Goal: Task Accomplishment & Management: Manage account settings

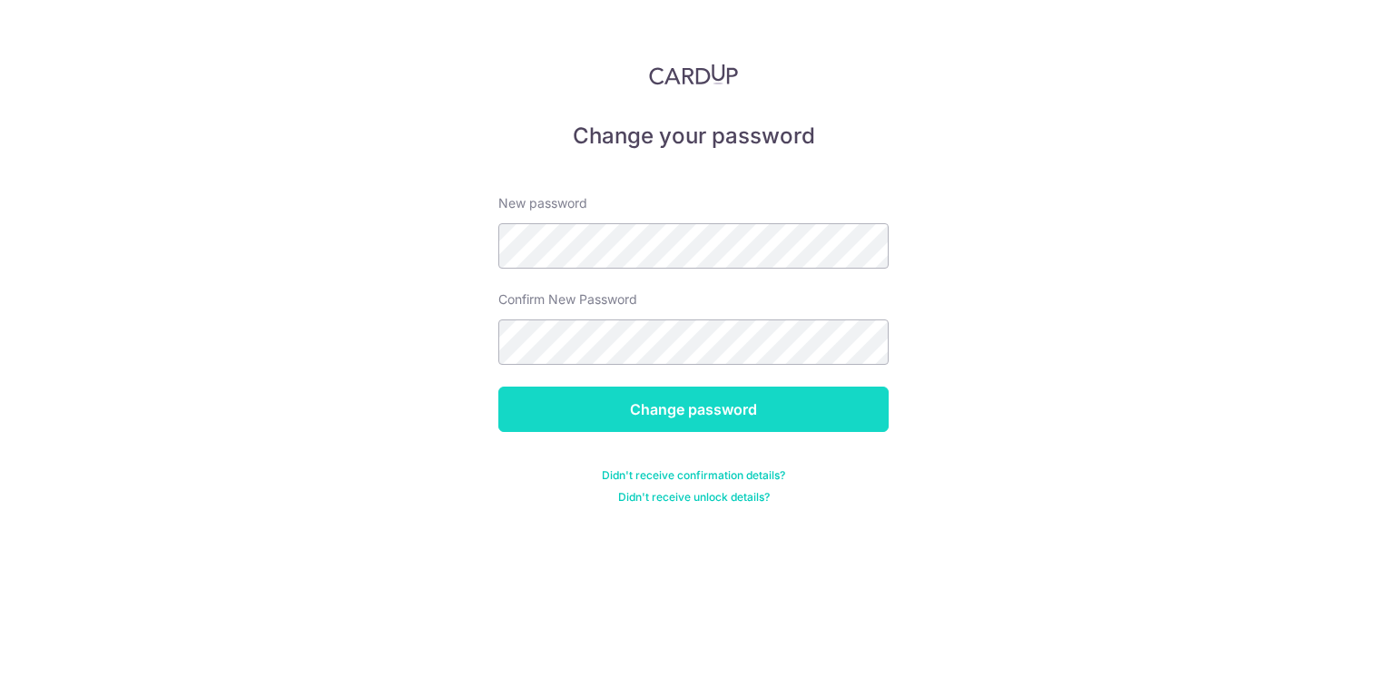
click at [755, 417] on input "Change password" at bounding box center [693, 409] width 390 height 45
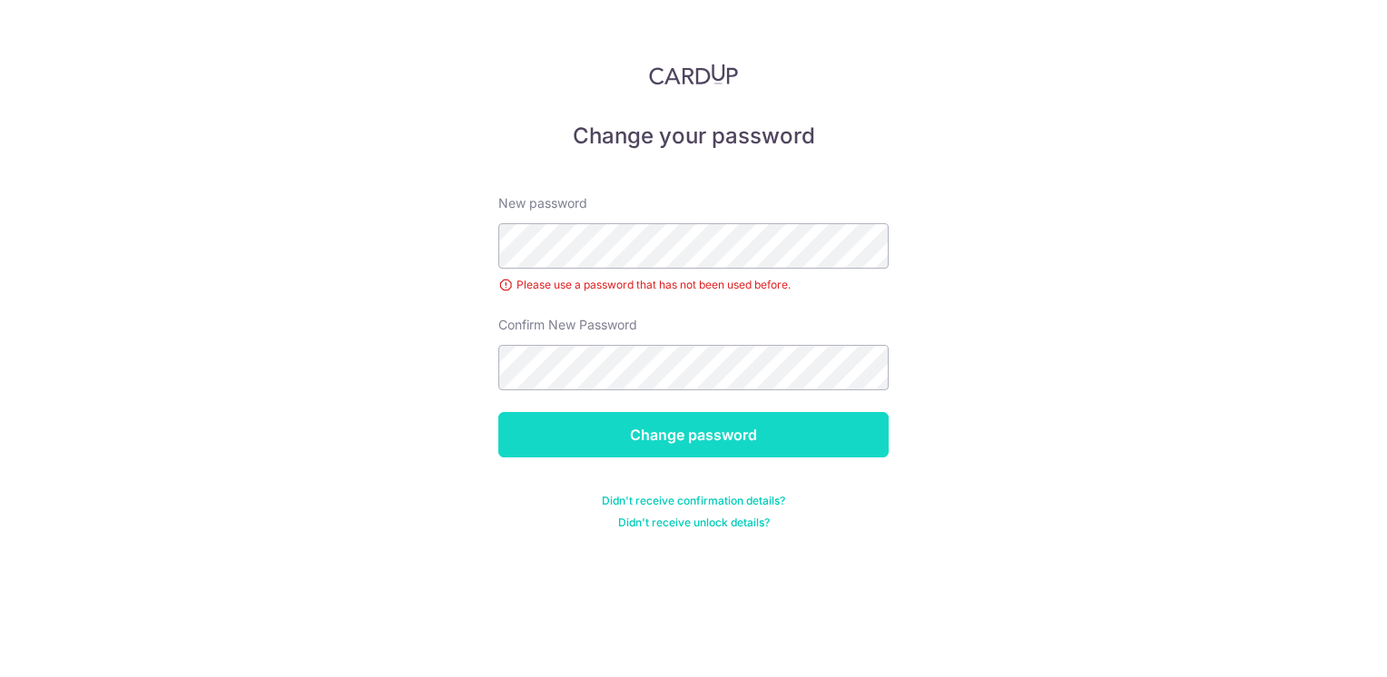
click at [711, 450] on input "Change password" at bounding box center [693, 434] width 390 height 45
click at [675, 428] on input "Change password" at bounding box center [693, 434] width 390 height 45
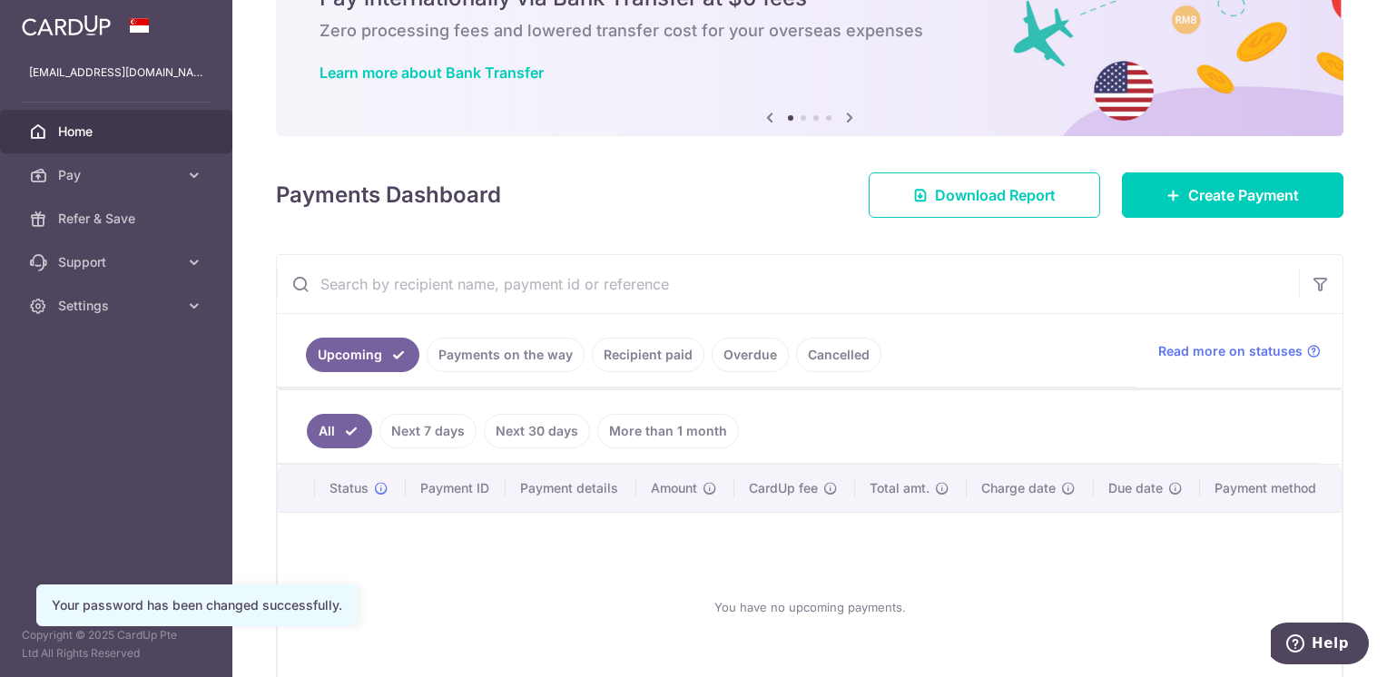
scroll to position [182, 0]
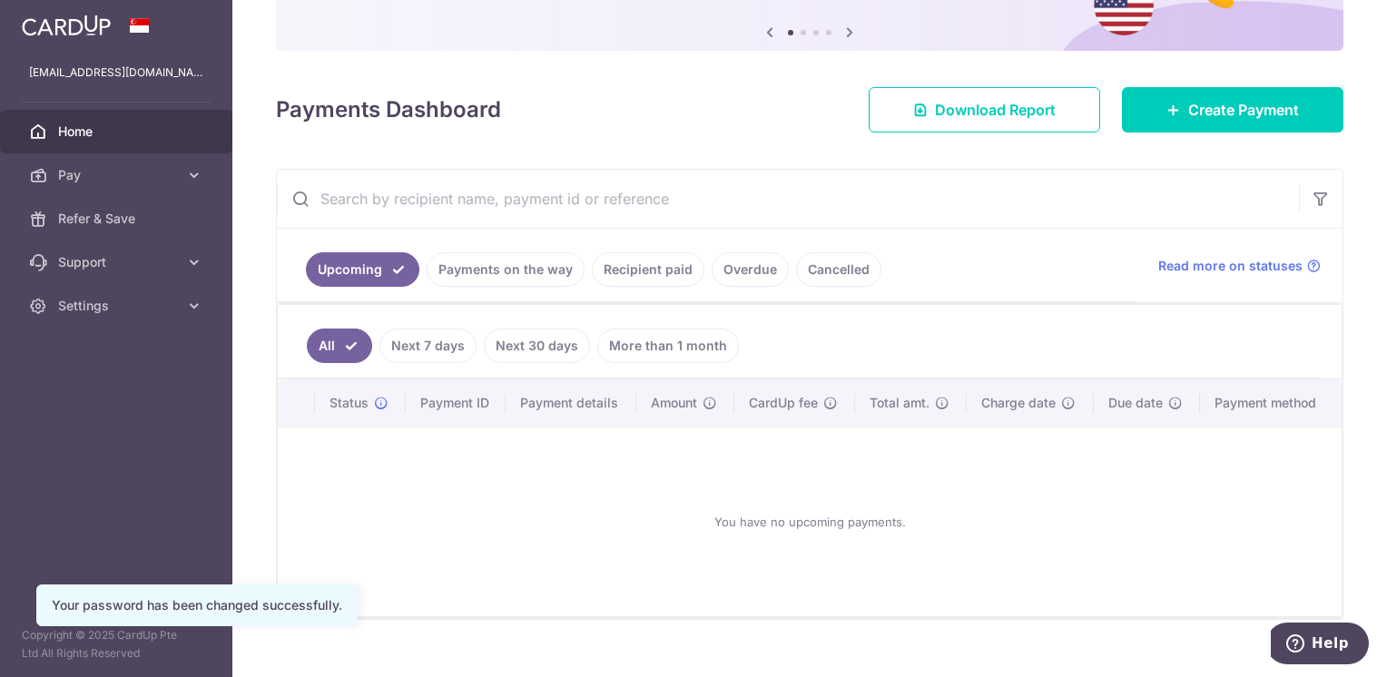
click at [613, 274] on link "Recipient paid" at bounding box center [648, 269] width 113 height 34
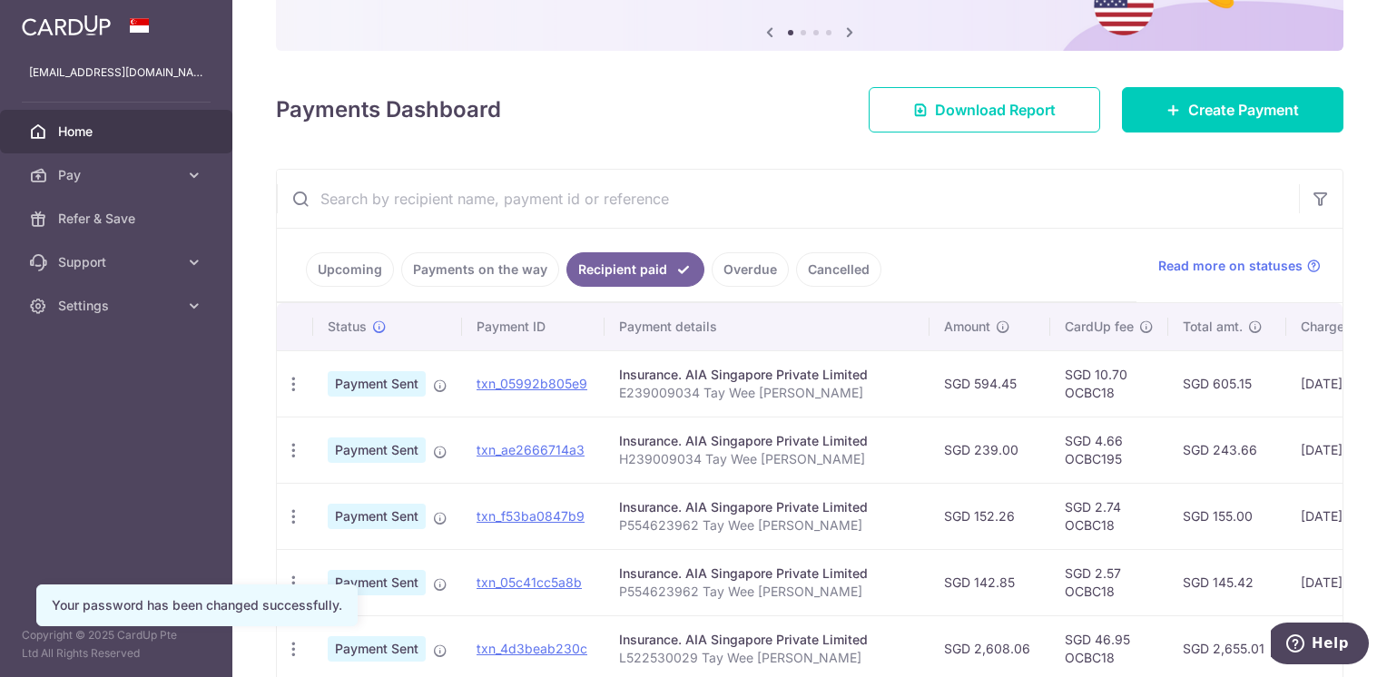
click at [493, 268] on link "Payments on the way" at bounding box center [480, 269] width 158 height 34
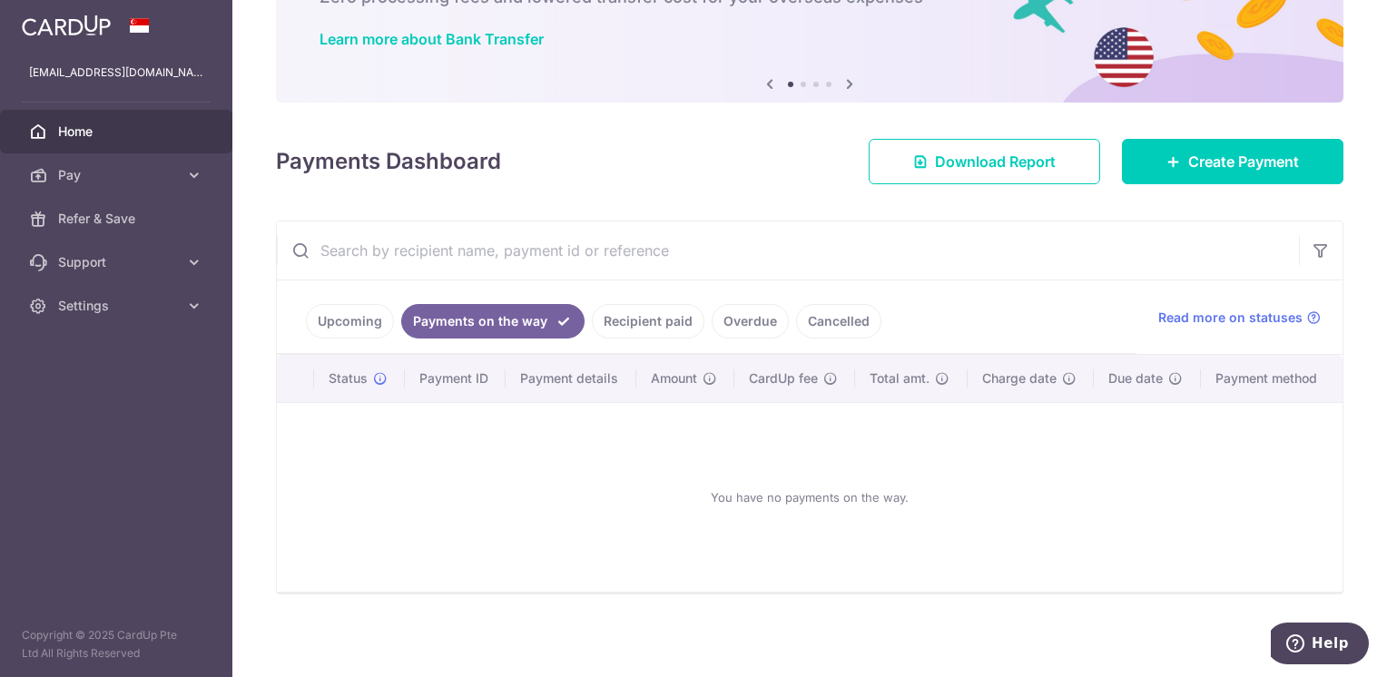
click at [630, 323] on link "Recipient paid" at bounding box center [648, 321] width 113 height 34
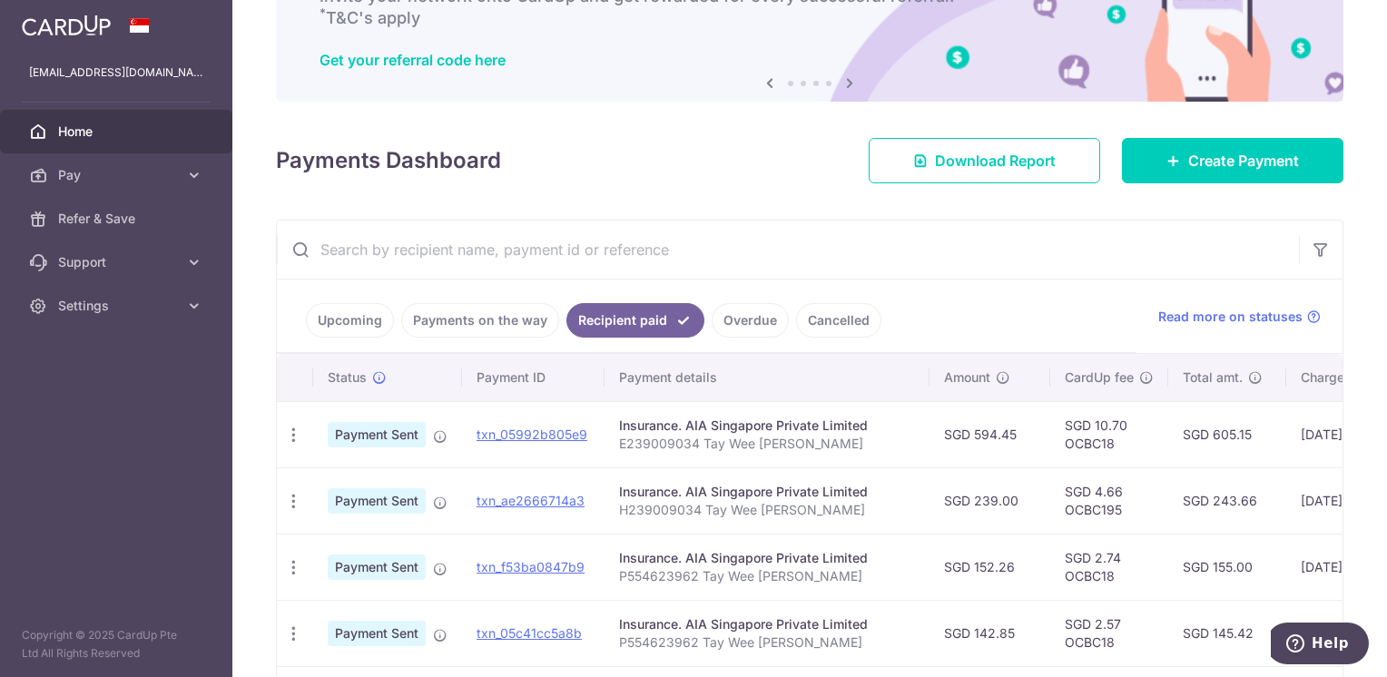
scroll to position [91, 0]
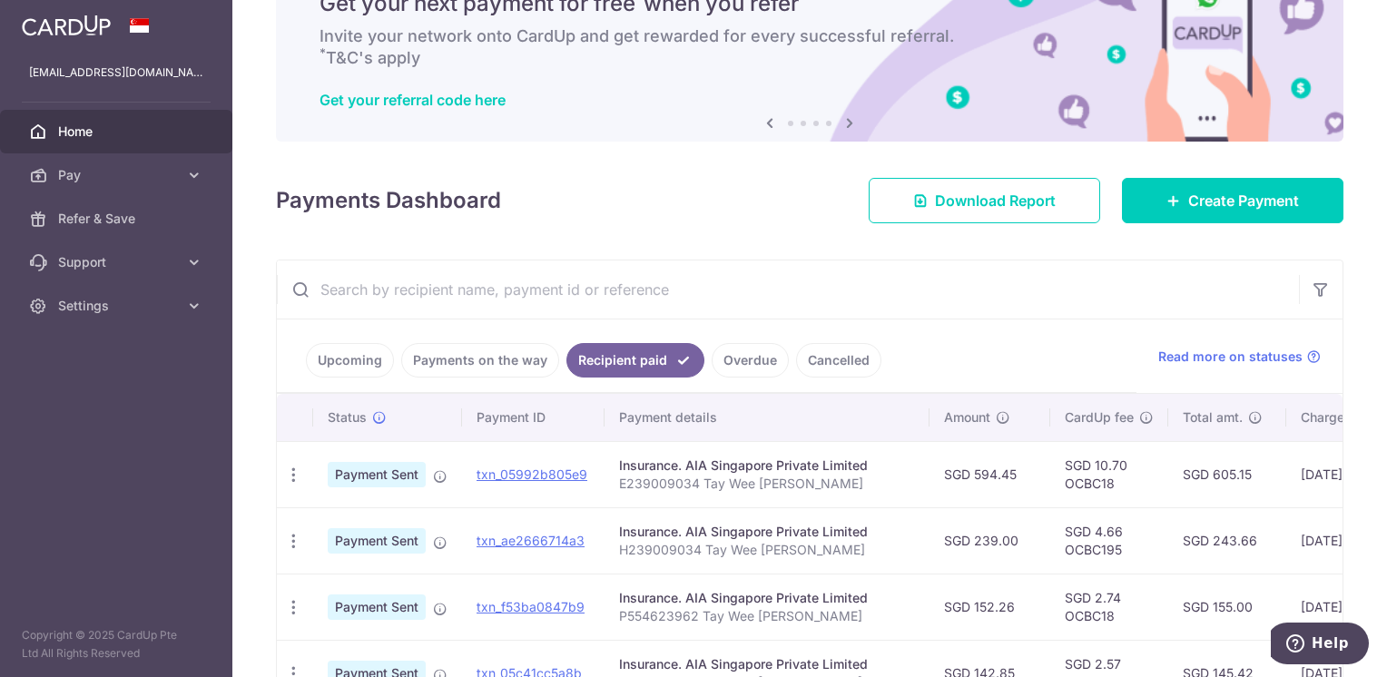
click at [816, 361] on link "Cancelled" at bounding box center [838, 360] width 85 height 34
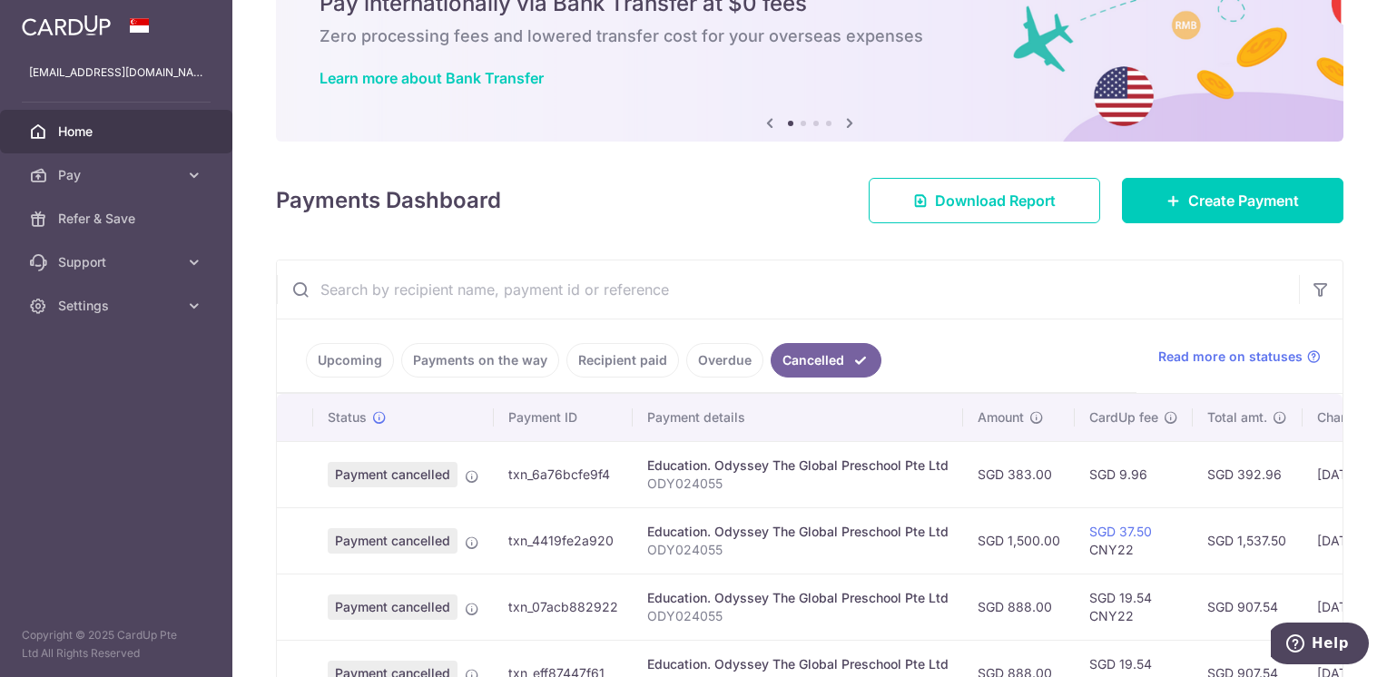
click at [726, 354] on link "Overdue" at bounding box center [724, 360] width 77 height 34
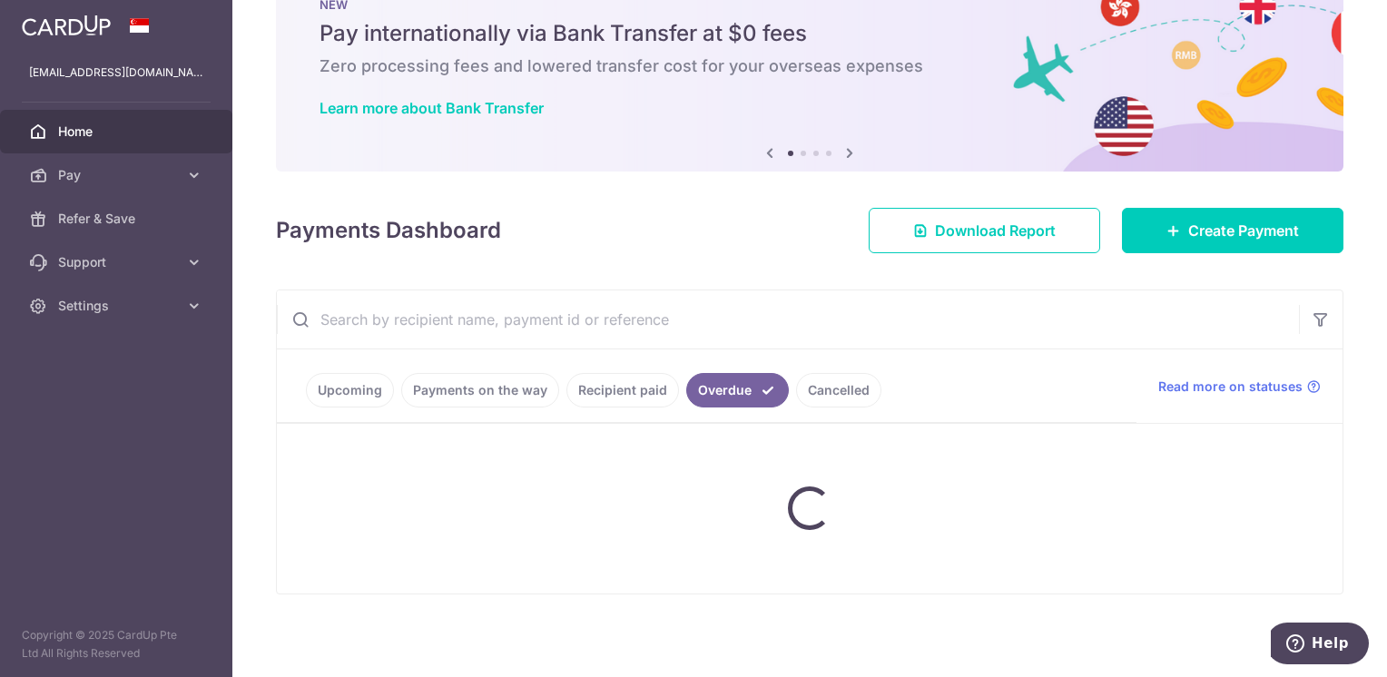
scroll to position [15, 0]
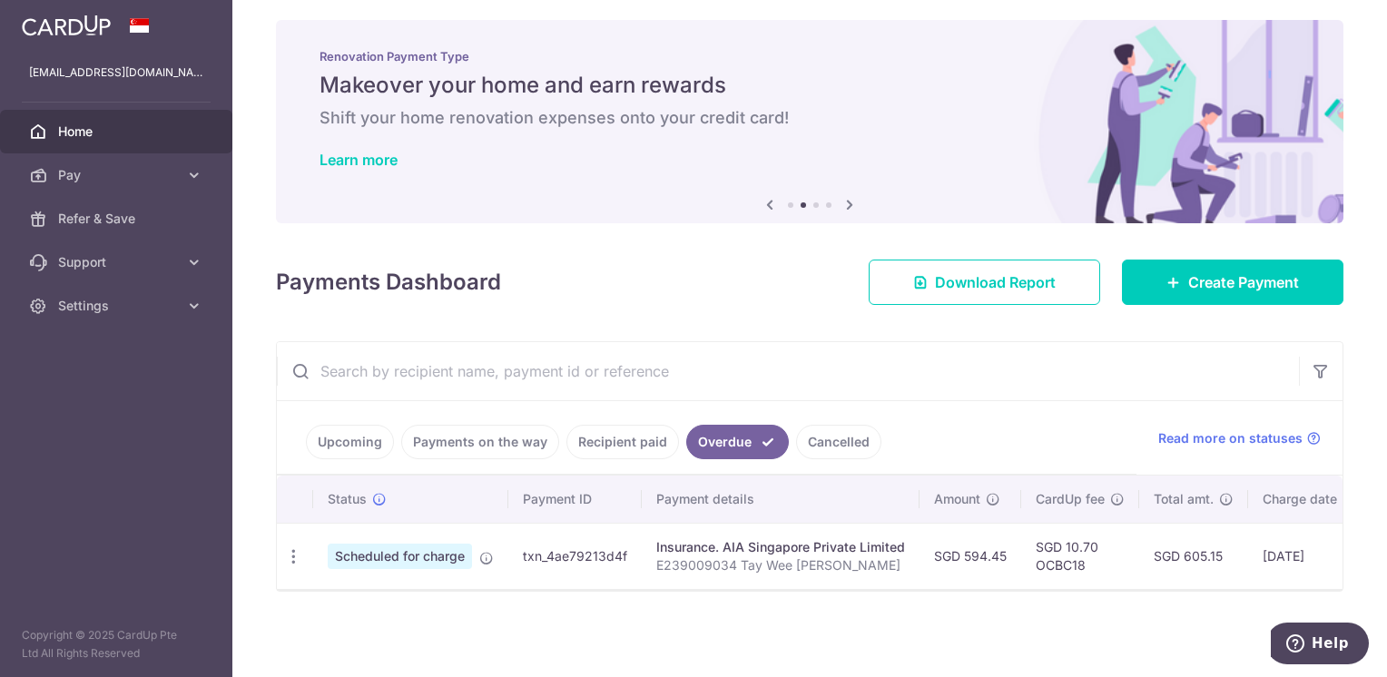
click at [605, 433] on link "Recipient paid" at bounding box center [622, 442] width 113 height 34
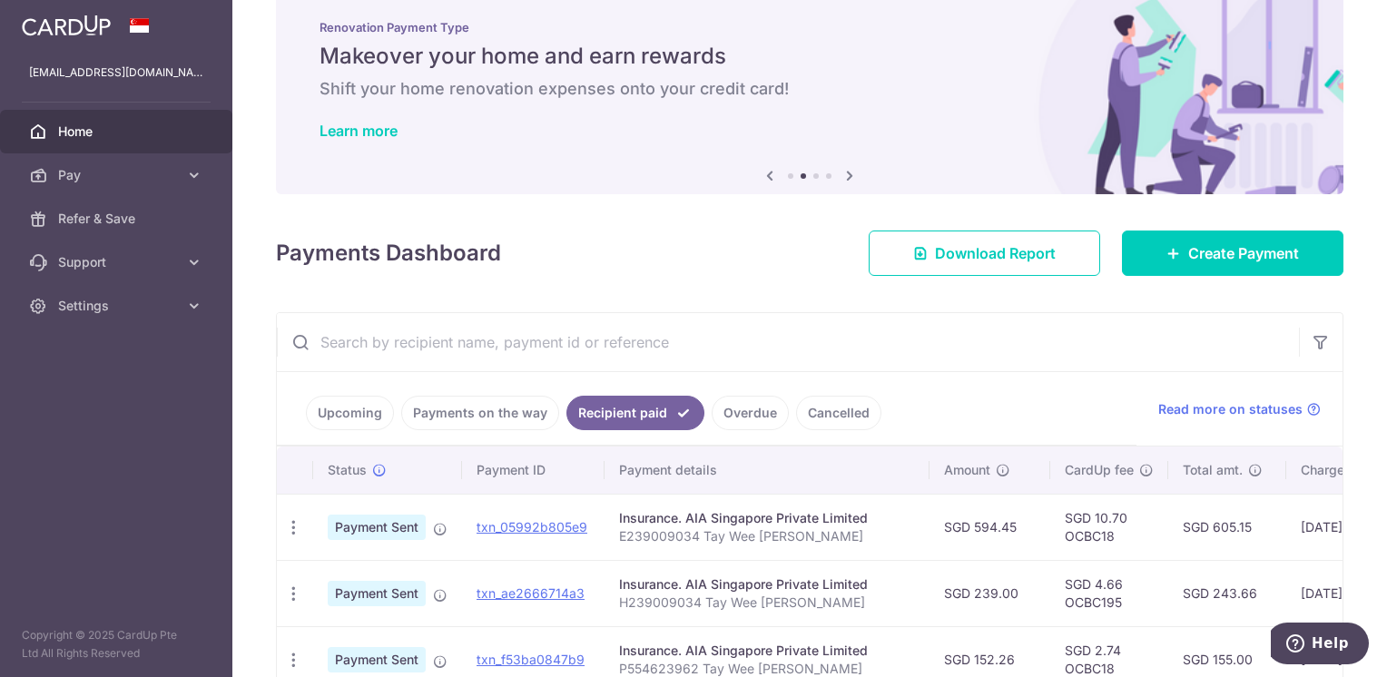
scroll to position [0, 0]
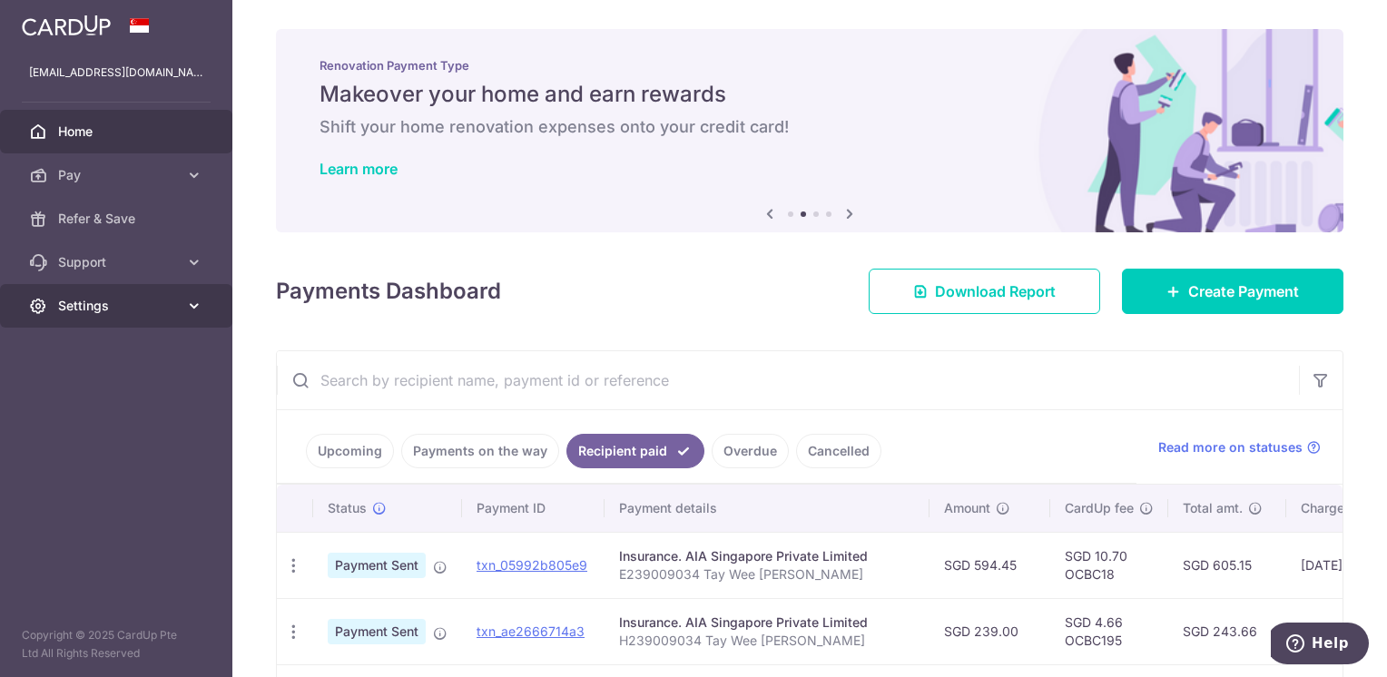
drag, startPoint x: 151, startPoint y: 360, endPoint x: 142, endPoint y: 313, distance: 47.9
click at [149, 354] on aside "kennytwm@gmail.com Home Pay Payments Recipients Cards Refer & Save Support FAQ …" at bounding box center [116, 338] width 232 height 677
click at [141, 307] on span "Settings" at bounding box center [118, 306] width 120 height 18
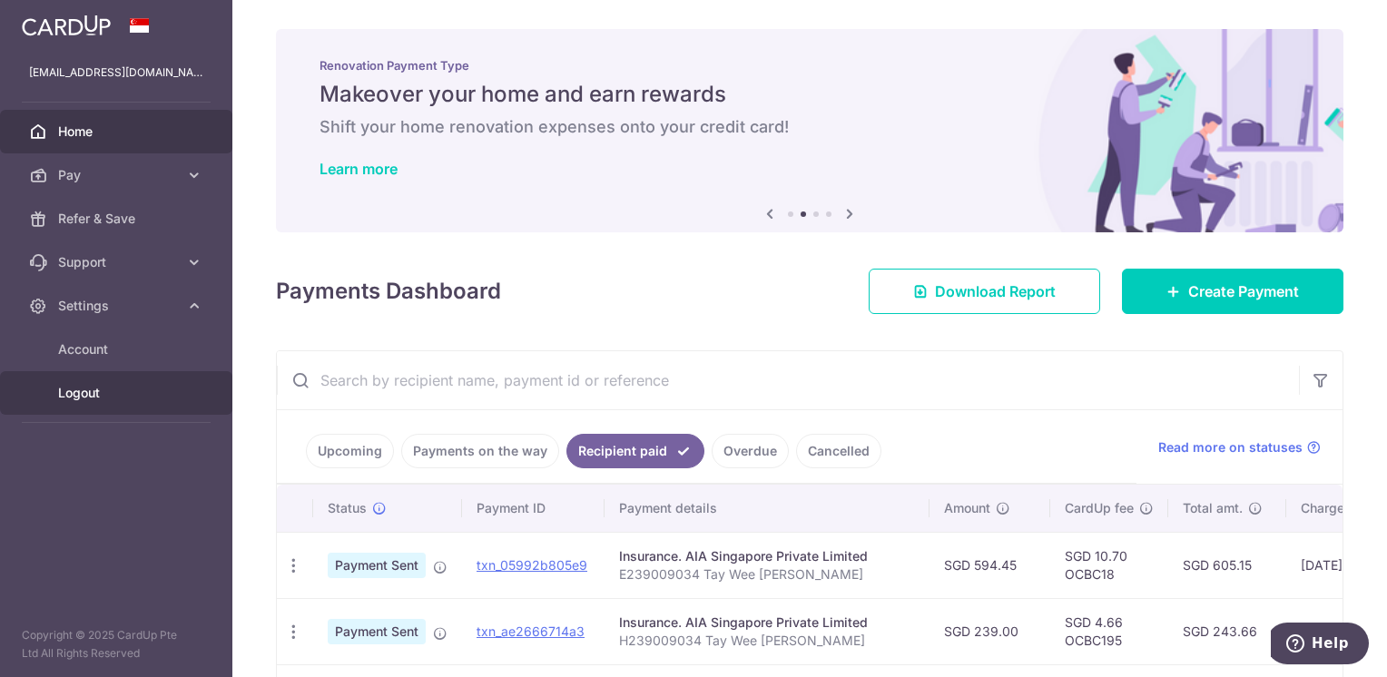
click at [81, 397] on span "Logout" at bounding box center [118, 393] width 120 height 18
